Goal: Task Accomplishment & Management: Manage account settings

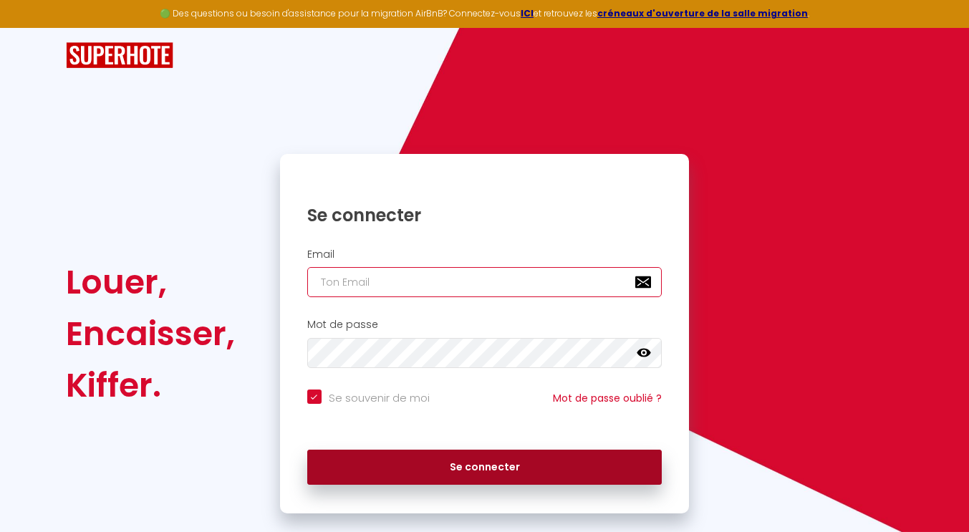
type input "[EMAIL_ADDRESS][DOMAIN_NAME]"
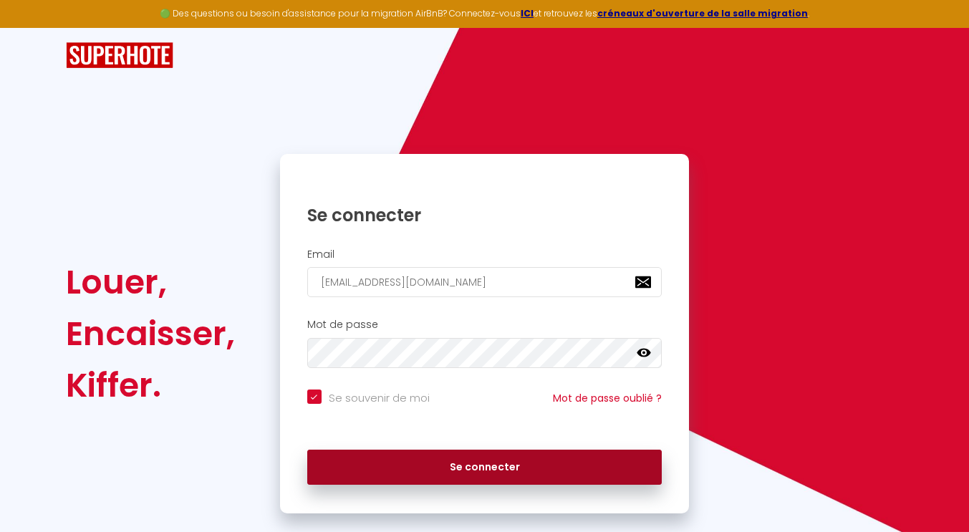
click at [494, 463] on button "Se connecter" at bounding box center [484, 468] width 355 height 36
checkbox input "true"
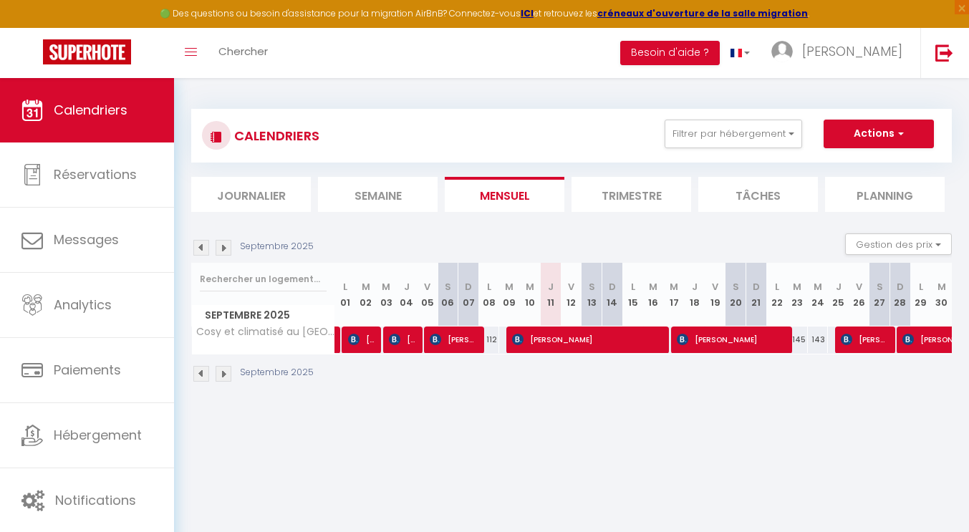
scroll to position [59, 0]
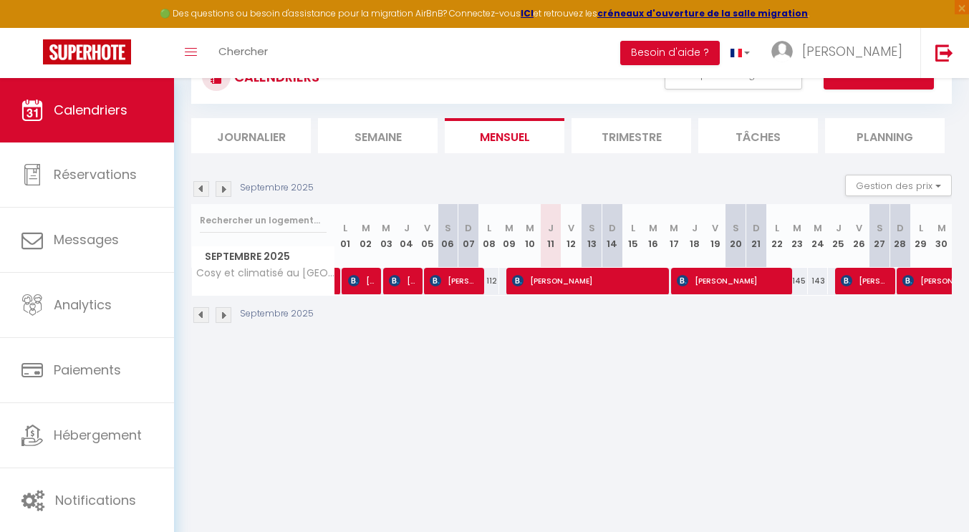
click at [203, 173] on section "Septembre 2025 Gestion des prix Nb Nuits minimum Règles Disponibilité Septembre…" at bounding box center [571, 249] width 760 height 178
click at [203, 185] on img at bounding box center [201, 189] width 16 height 16
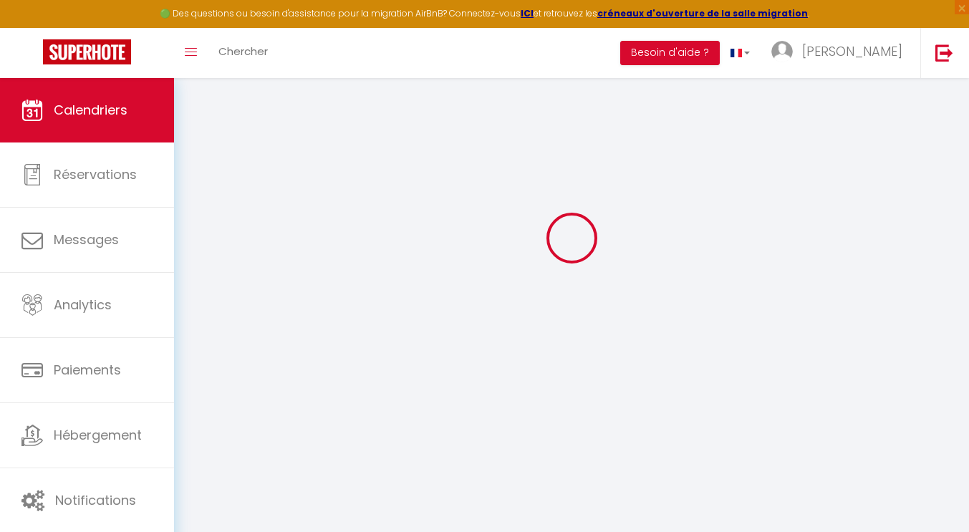
select select
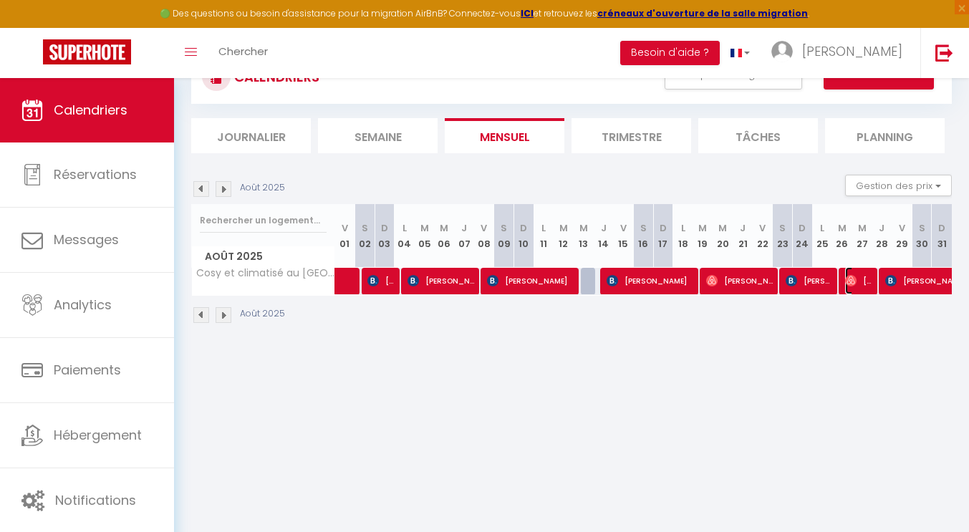
click at [862, 281] on span "[PERSON_NAME]" at bounding box center [858, 280] width 26 height 27
select select "OK"
select select "0"
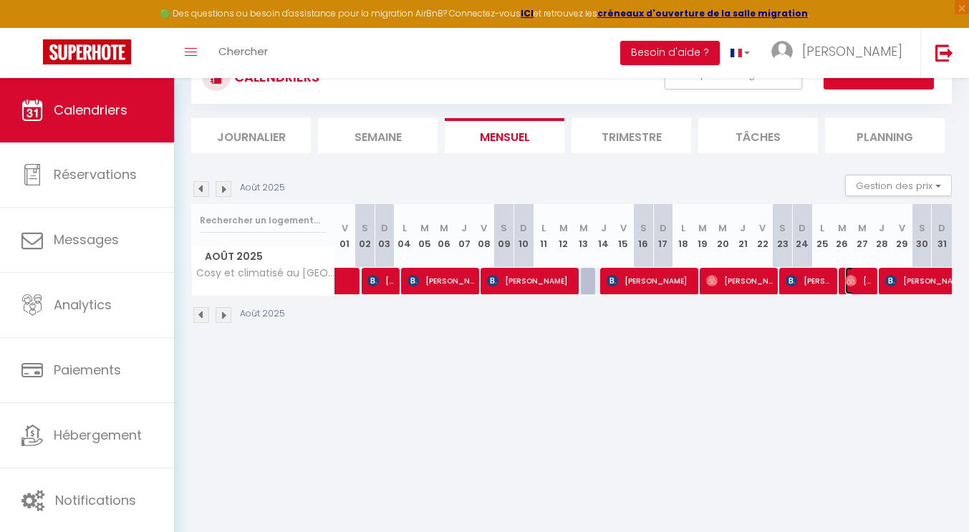
select select "1"
select select
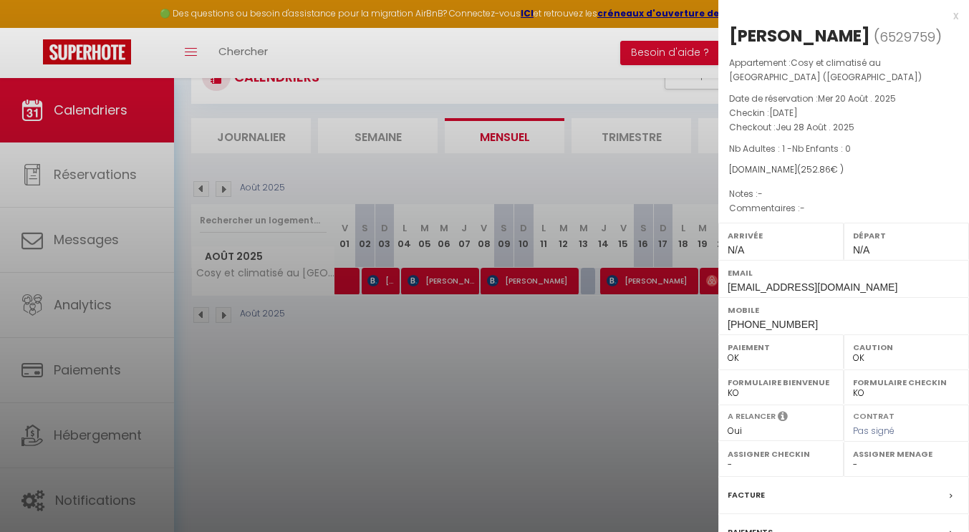
click at [366, 364] on div at bounding box center [484, 266] width 969 height 532
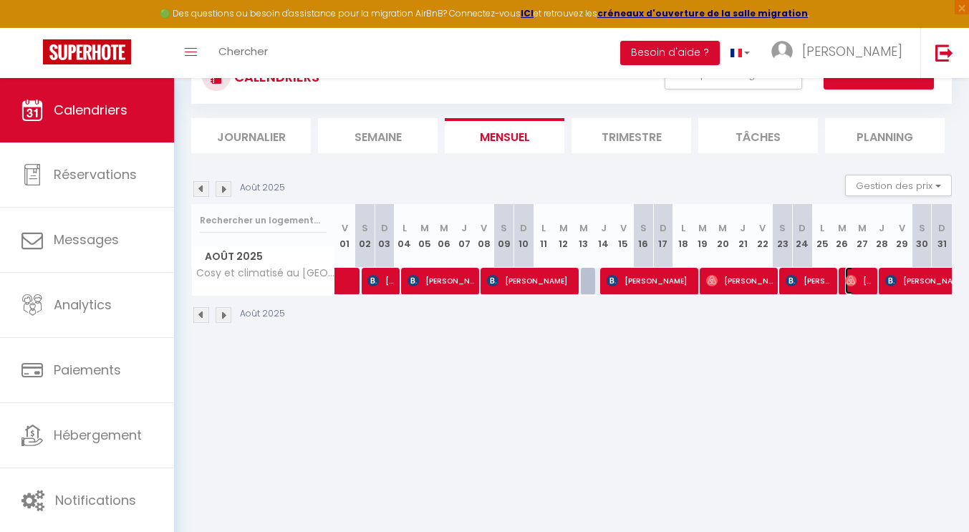
click at [857, 284] on span "[PERSON_NAME]" at bounding box center [858, 280] width 26 height 27
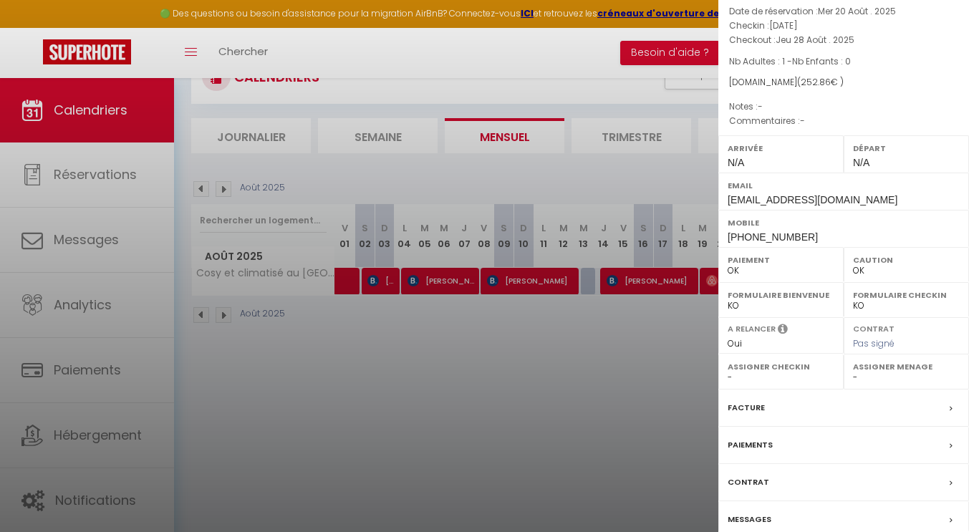
scroll to position [88, 0]
click at [816, 407] on div "Facture" at bounding box center [843, 407] width 251 height 37
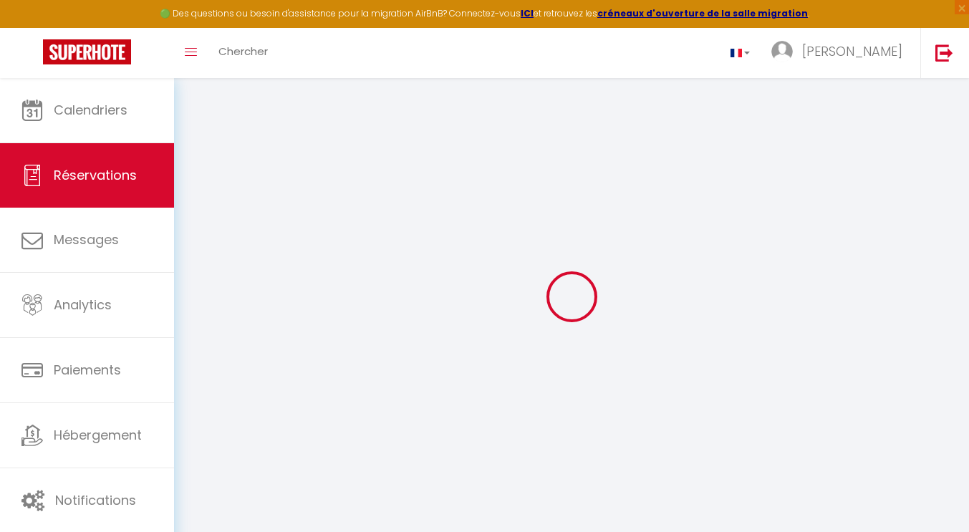
select select
checkbox input "false"
select select
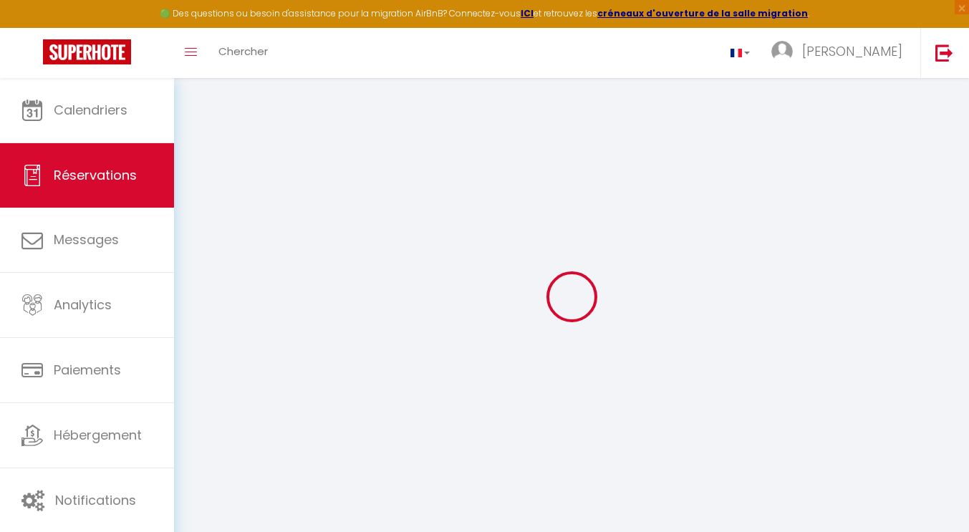
select select
checkbox input "false"
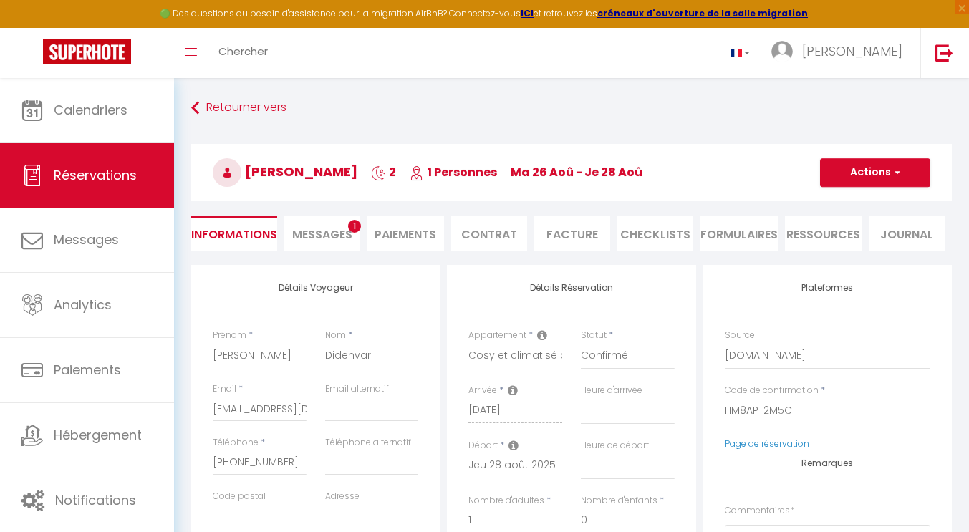
select select
checkbox input "false"
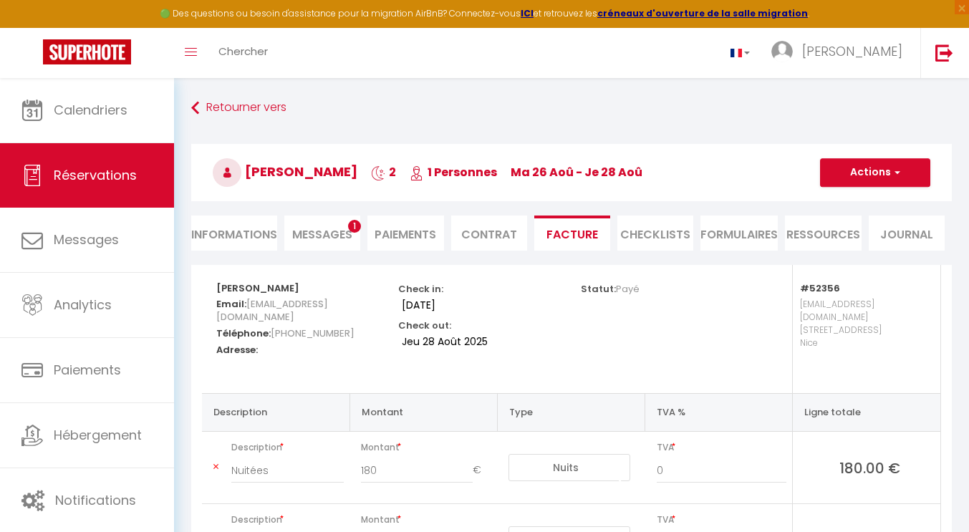
click at [229, 231] on li "Informations" at bounding box center [234, 233] width 86 height 35
select select
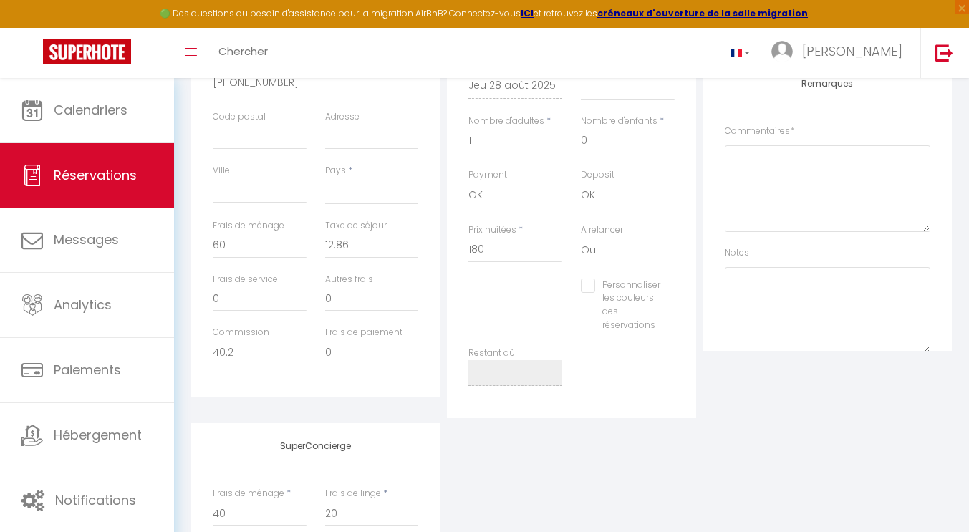
scroll to position [380, 0]
